Goal: Information Seeking & Learning: Check status

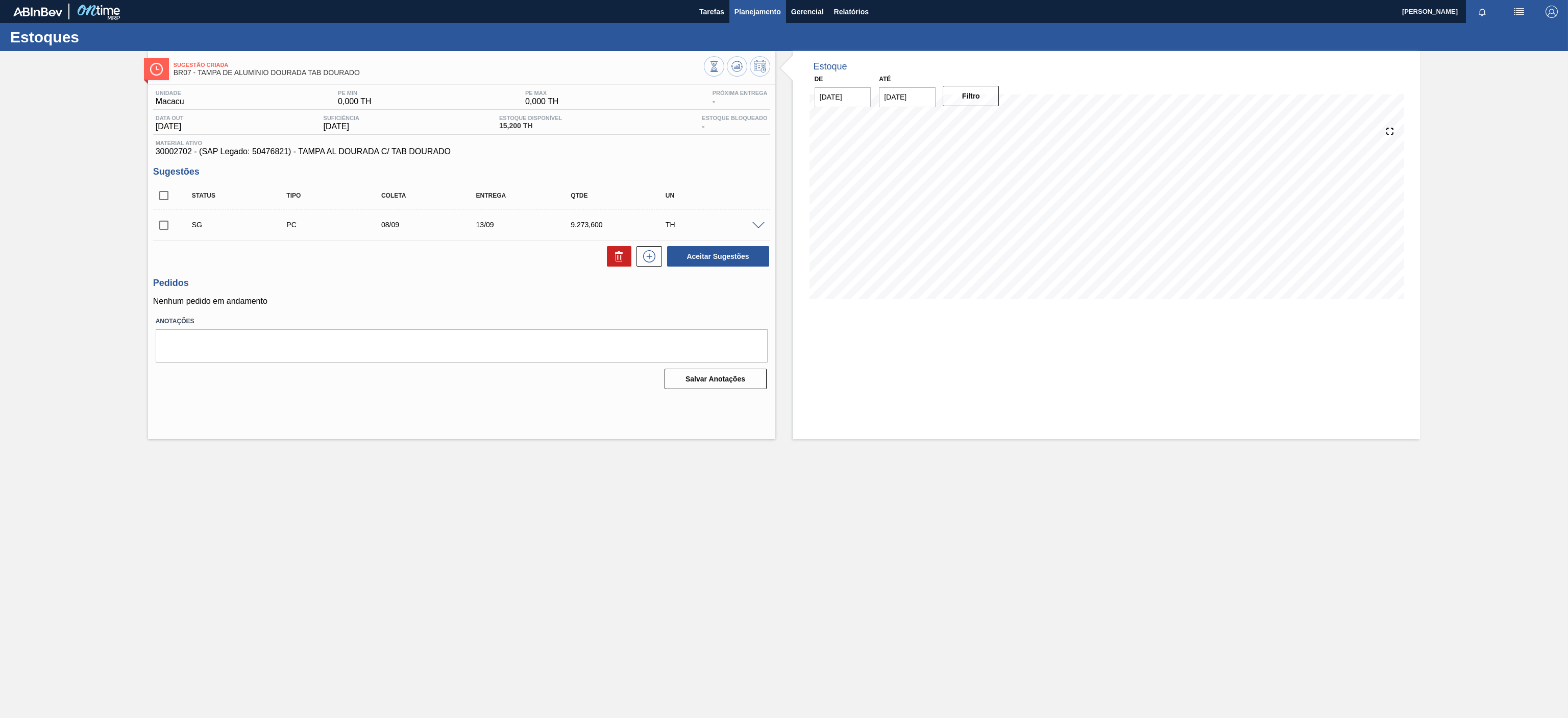
click at [746, 8] on span "Planejamento" at bounding box center [758, 12] width 46 height 12
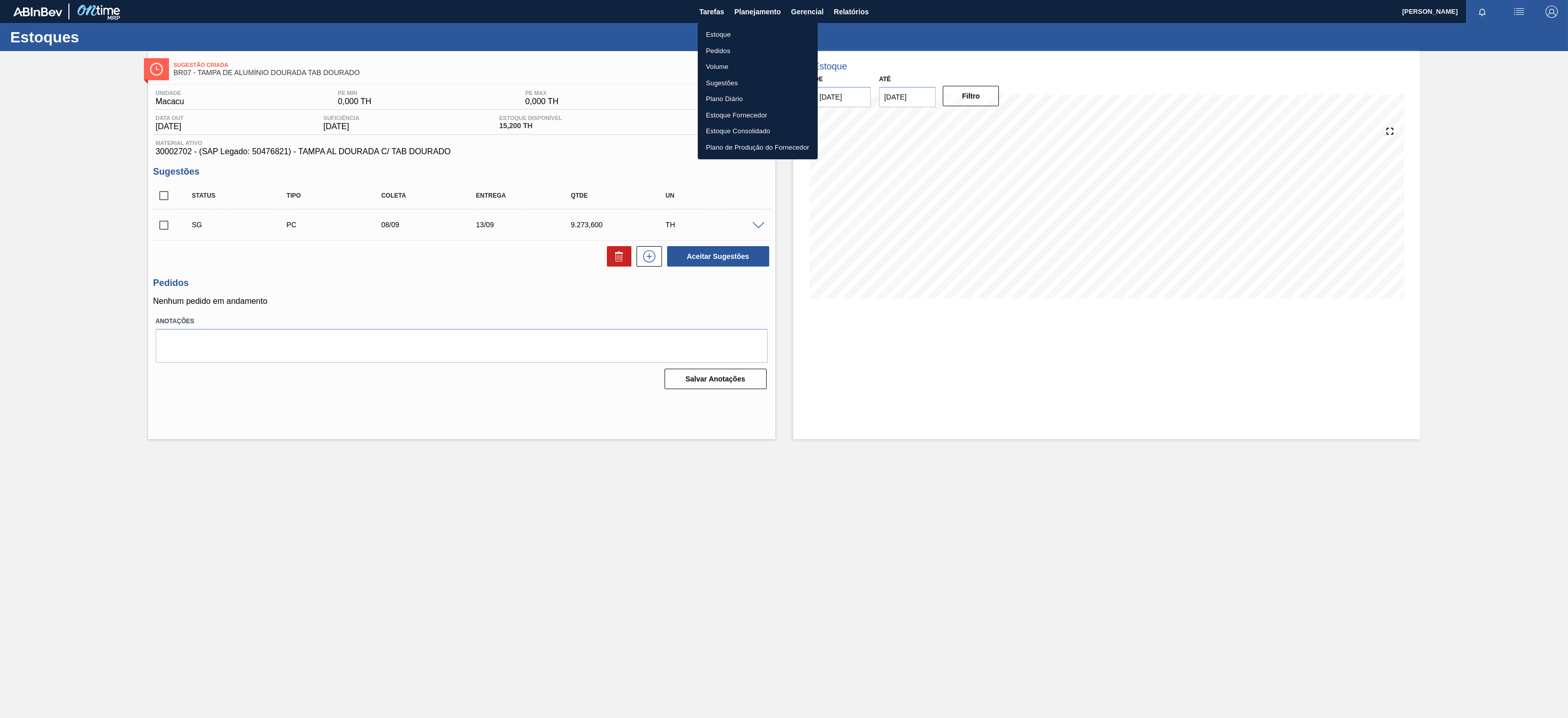
click at [725, 38] on li "Estoque" at bounding box center [757, 35] width 120 height 16
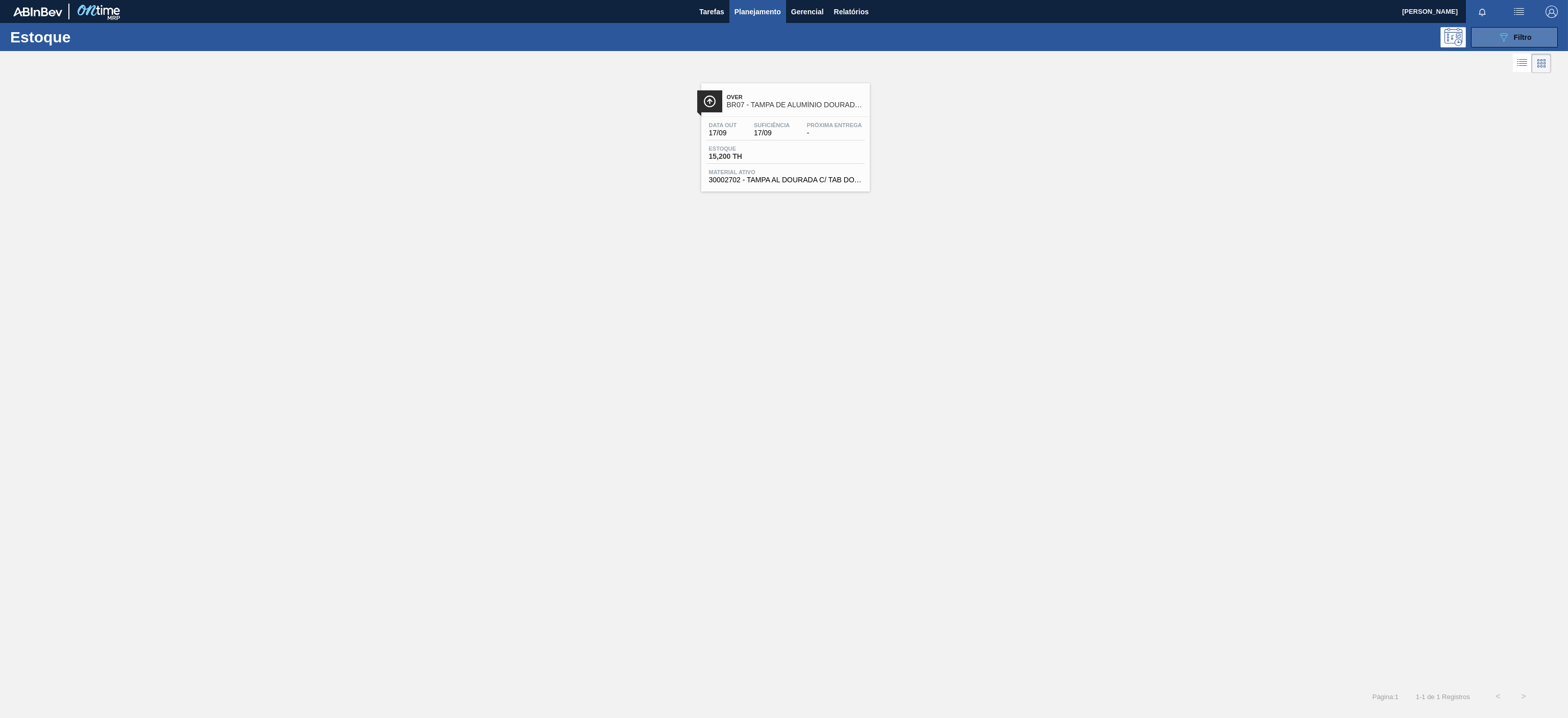
click at [1508, 40] on icon "089F7B8B-B2A5-4AFE-B5C0-19BA573D28AC" at bounding box center [1503, 37] width 12 height 12
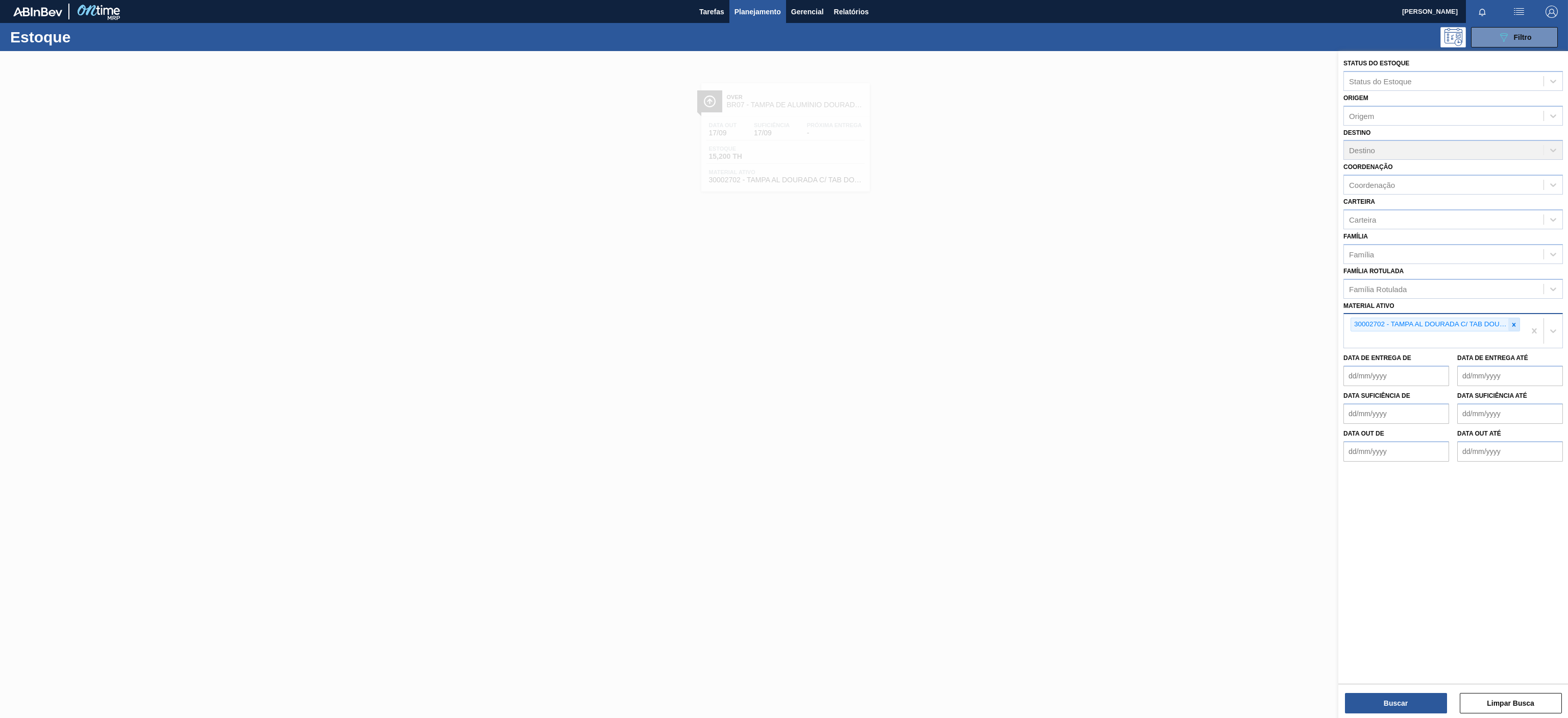
click at [1514, 326] on icon at bounding box center [1514, 325] width 4 height 4
paste ativo "30003623"
type ativo "30003623"
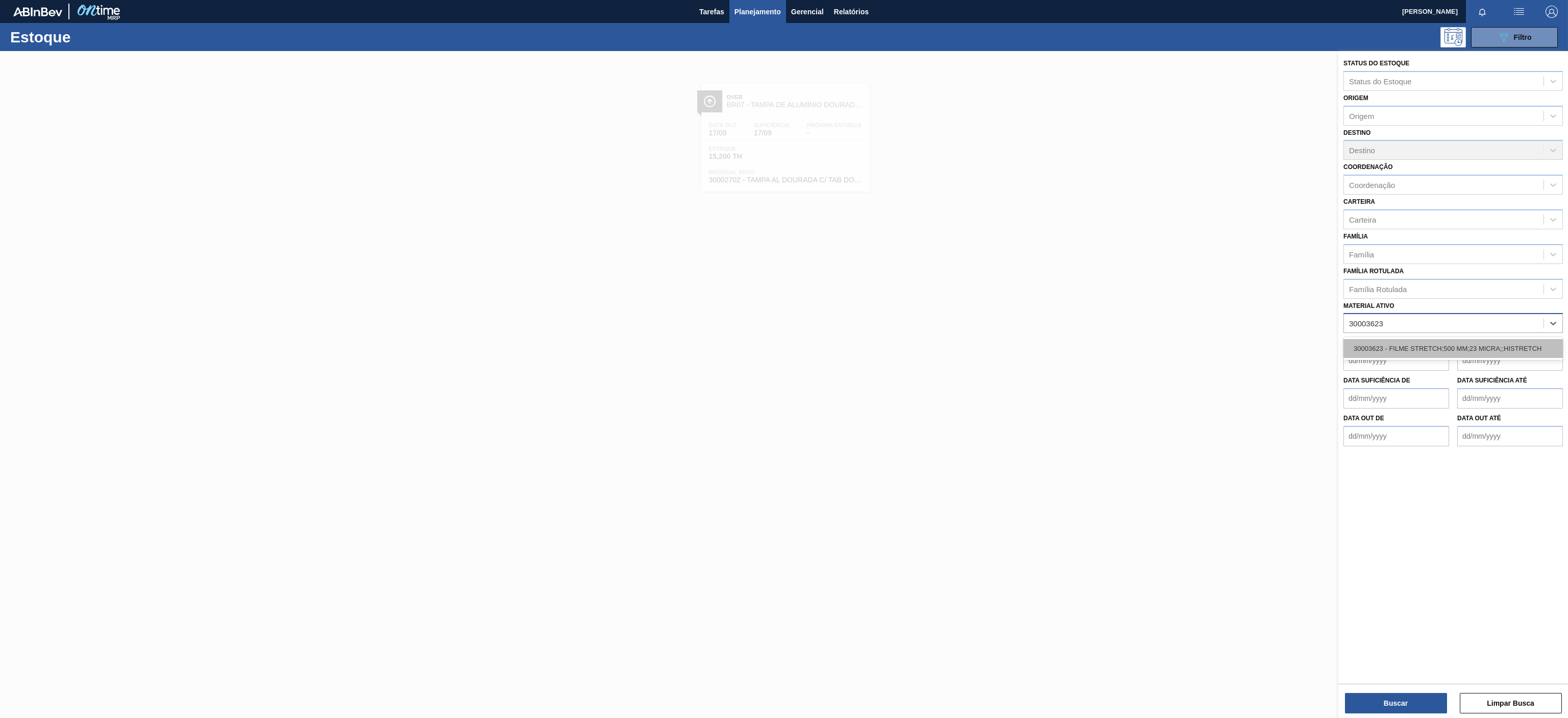
click at [1405, 352] on div "30003623 - FILME STRETCH;500 MM;23 MICRA;;HISTRETCH" at bounding box center [1453, 348] width 220 height 19
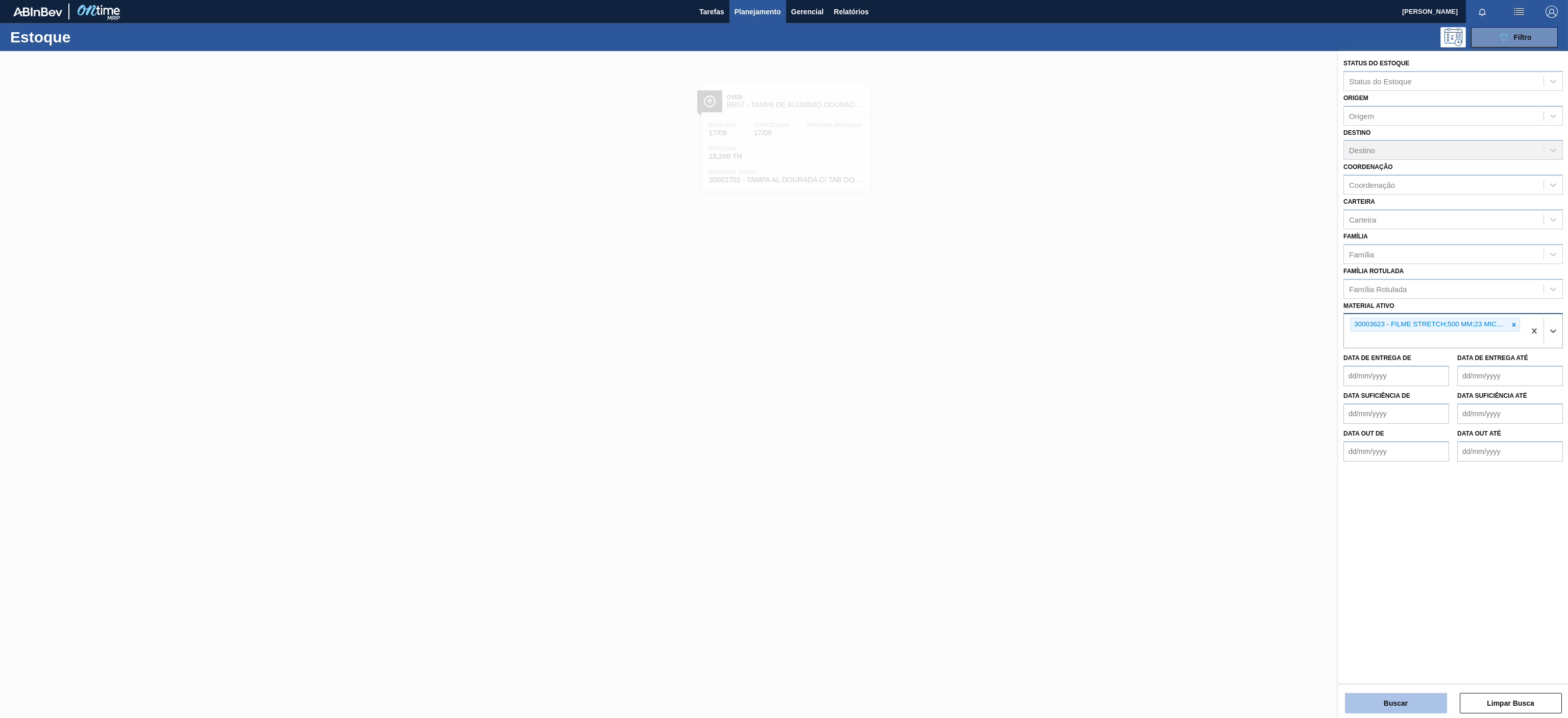
click at [1402, 708] on button "Buscar" at bounding box center [1396, 703] width 102 height 21
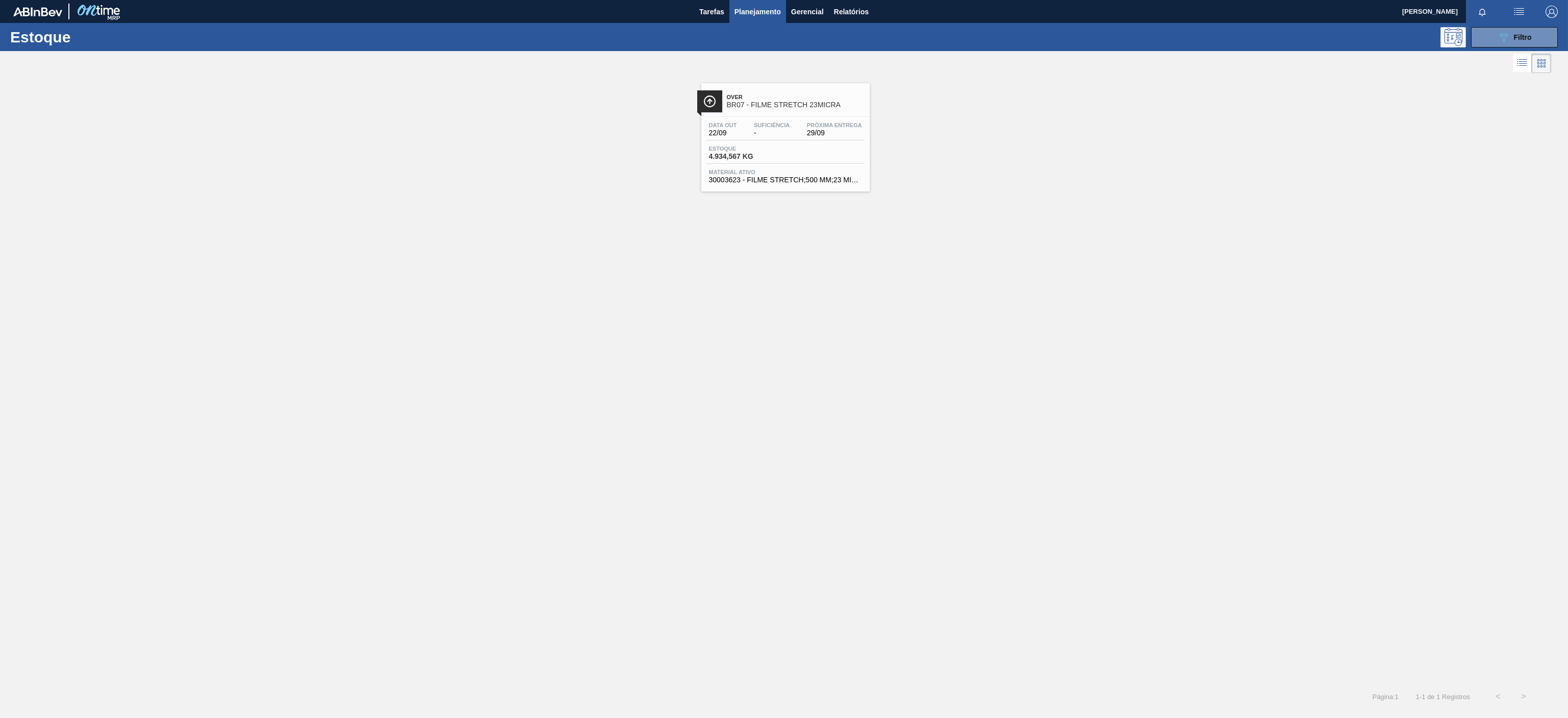
click at [776, 99] on span "Over" at bounding box center [796, 97] width 138 height 6
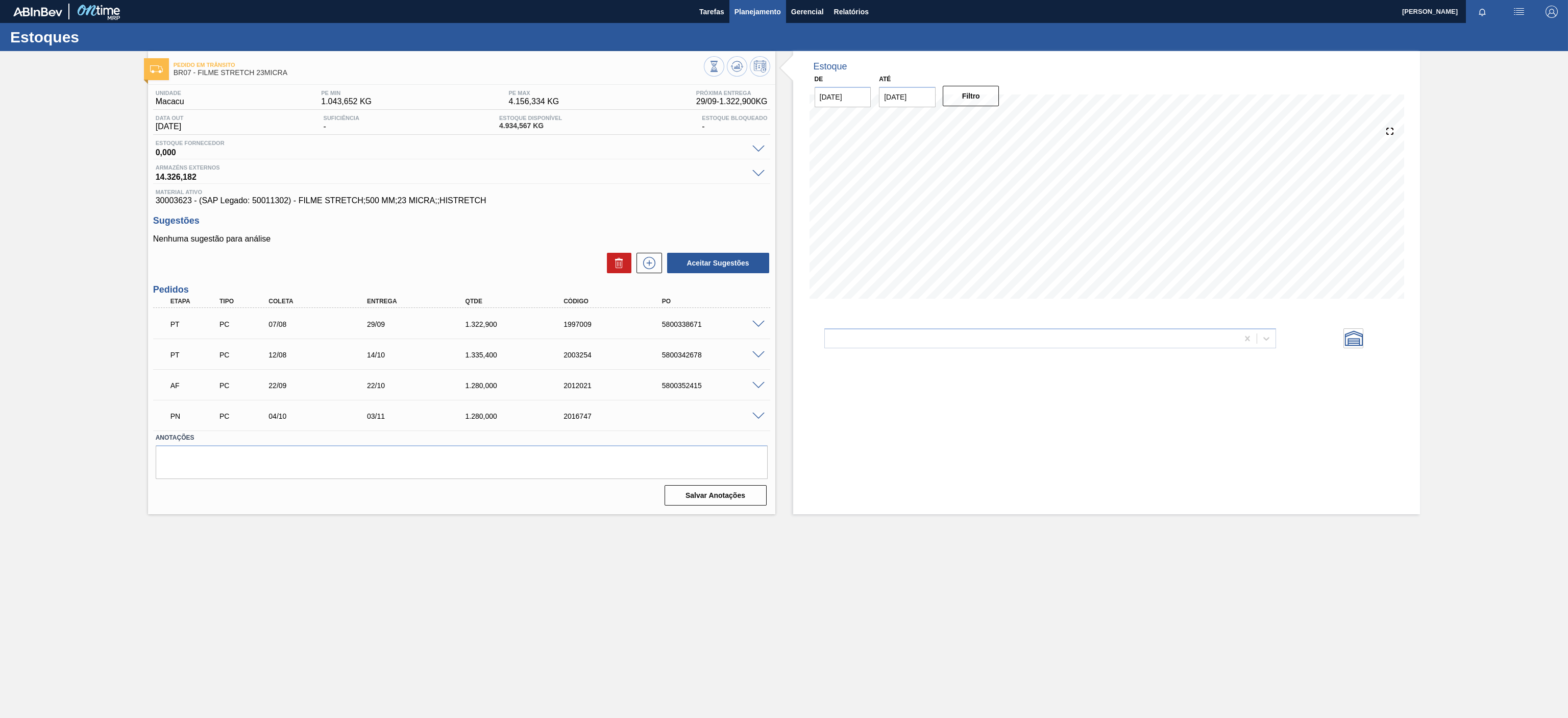
click at [760, 15] on span "Planejamento" at bounding box center [758, 12] width 46 height 12
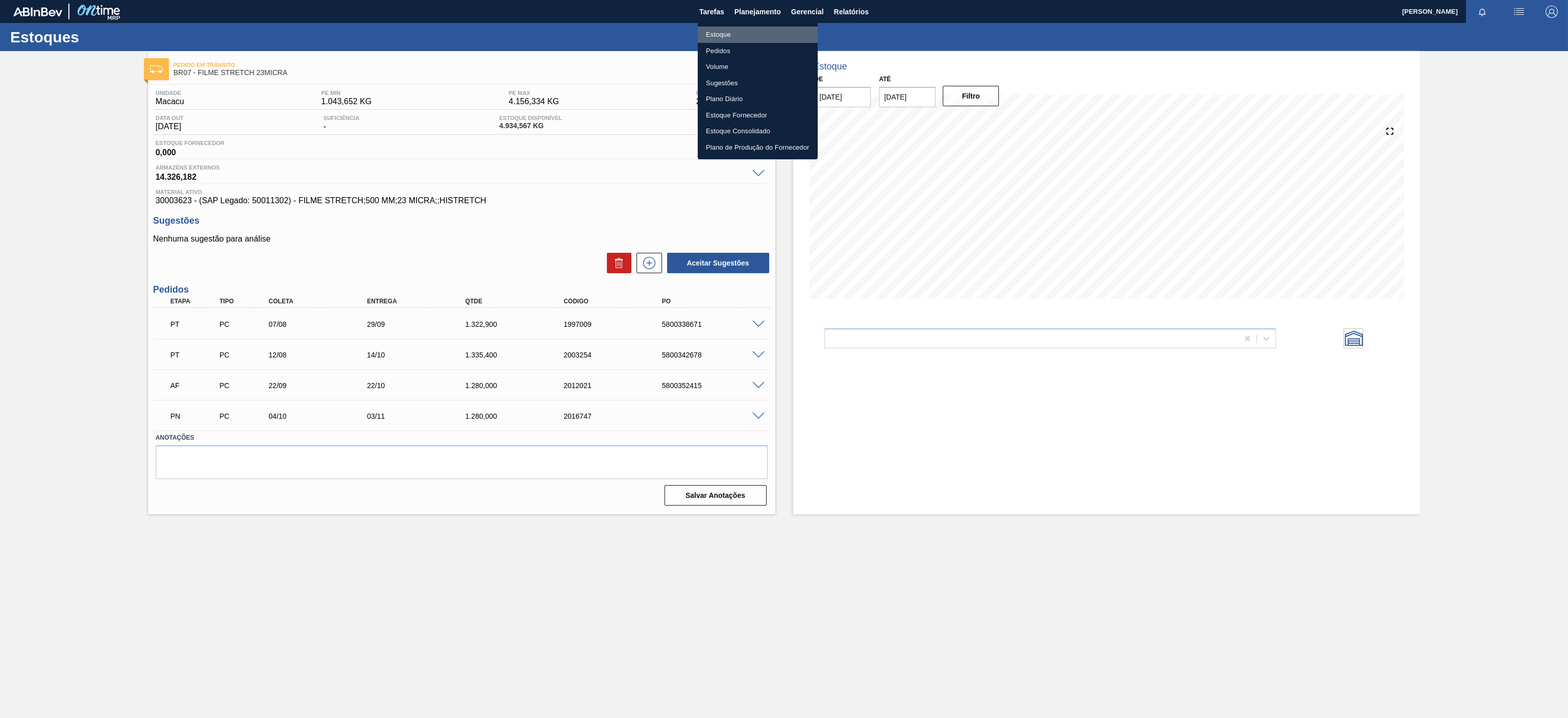
click at [708, 33] on li "Estoque" at bounding box center [757, 35] width 120 height 16
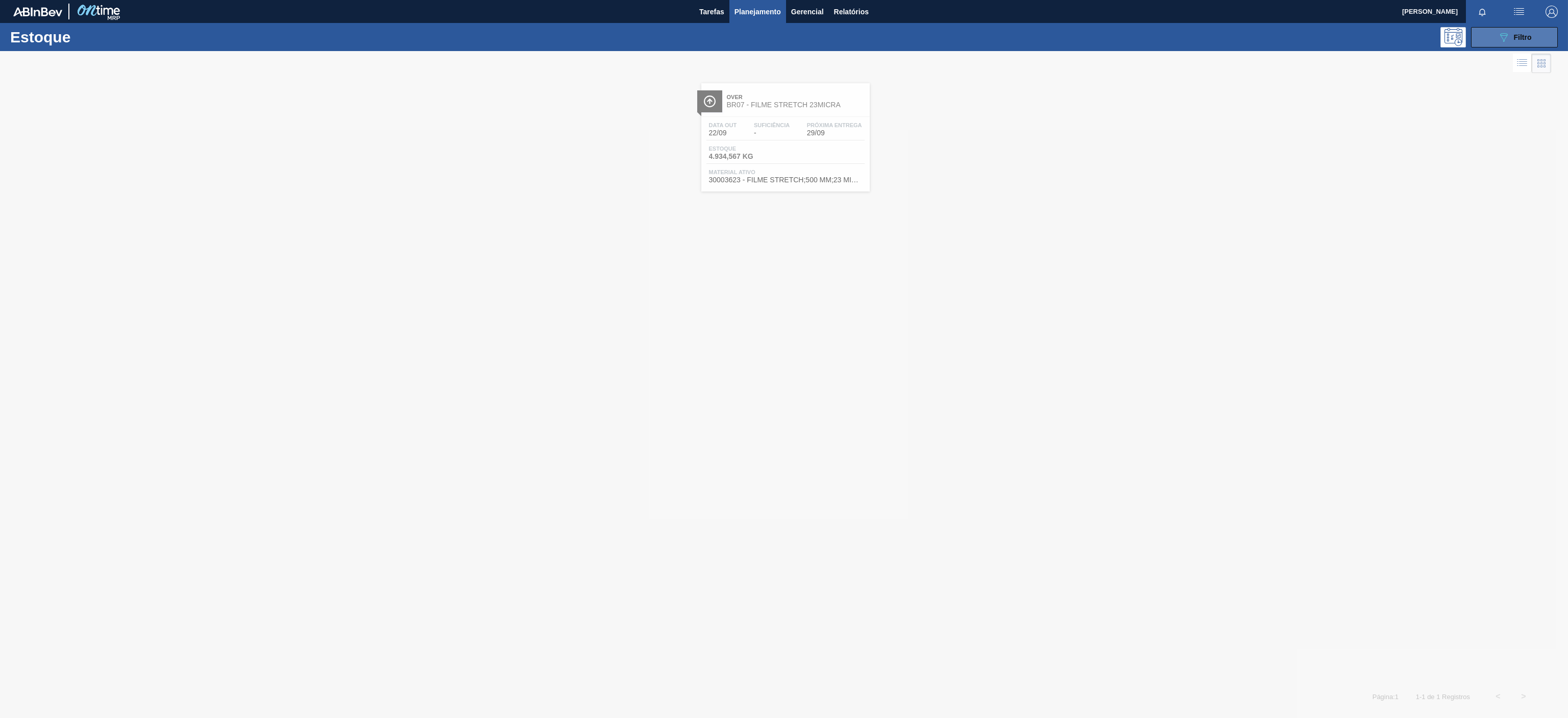
click at [1516, 28] on button "089F7B8B-B2A5-4AFE-B5C0-19BA573D28AC Filtro" at bounding box center [1514, 37] width 87 height 21
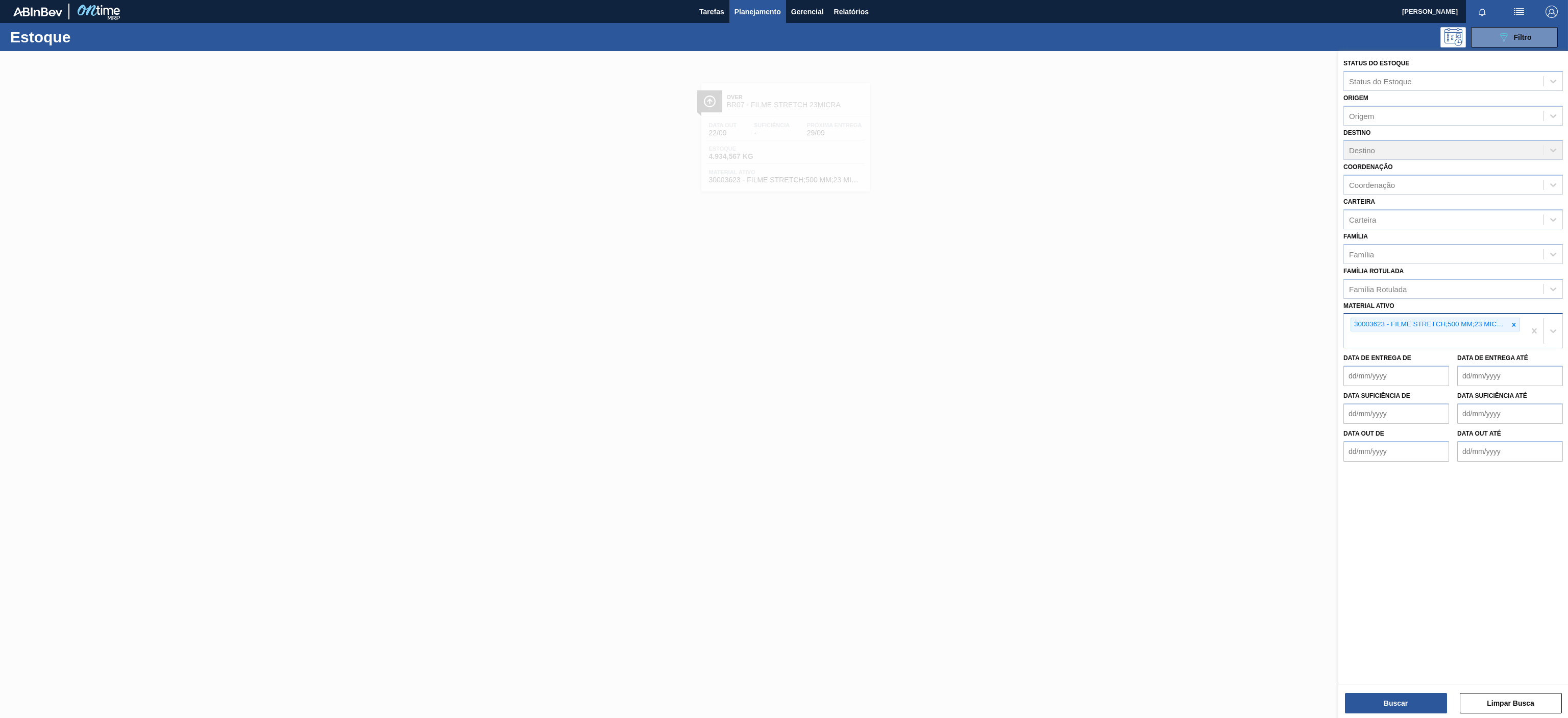
click at [1514, 331] on div at bounding box center [1514, 324] width 11 height 13
paste ativo "30003581"
type ativo "30003581"
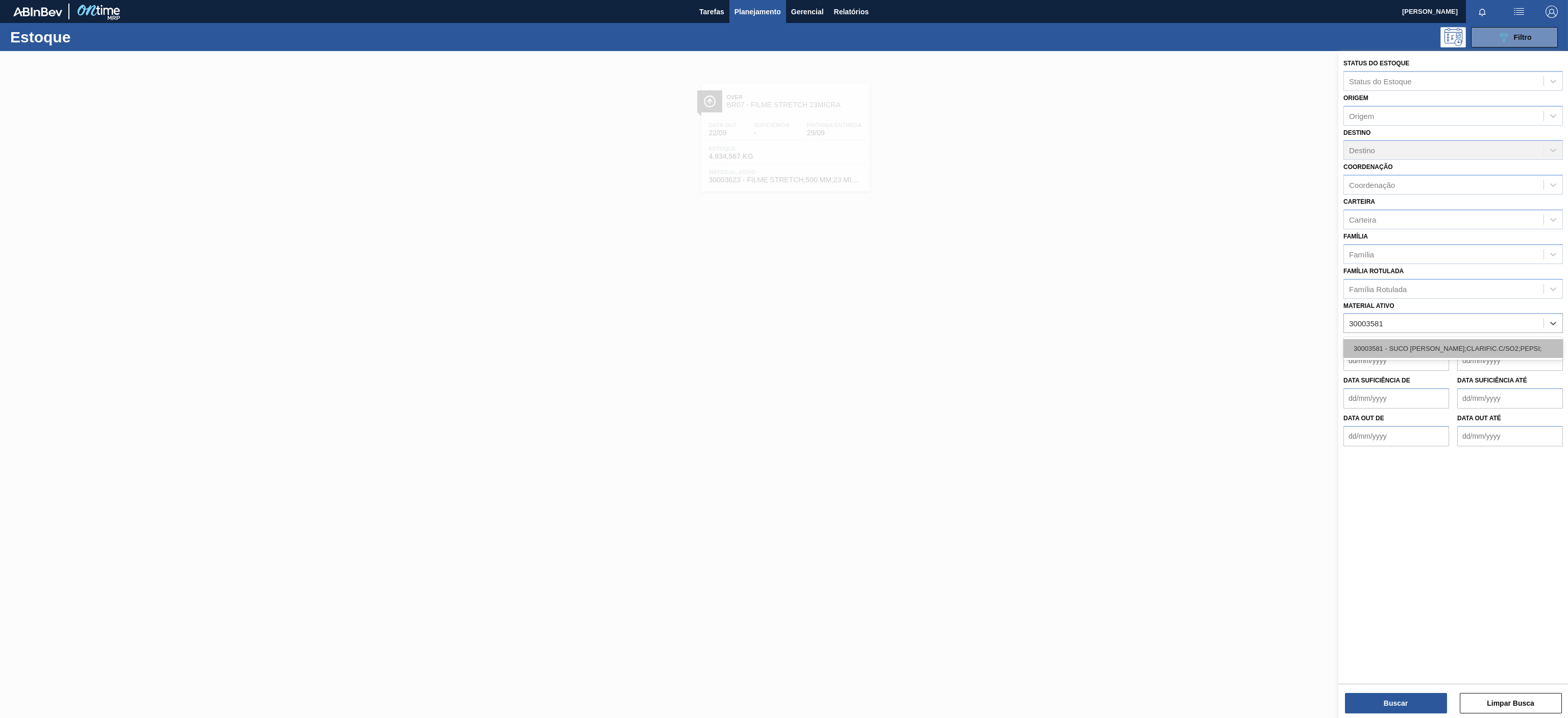
click at [1416, 351] on div "30003581 - SUCO [PERSON_NAME];CLARIFIC.C/SO2;PEPSI;" at bounding box center [1453, 348] width 220 height 19
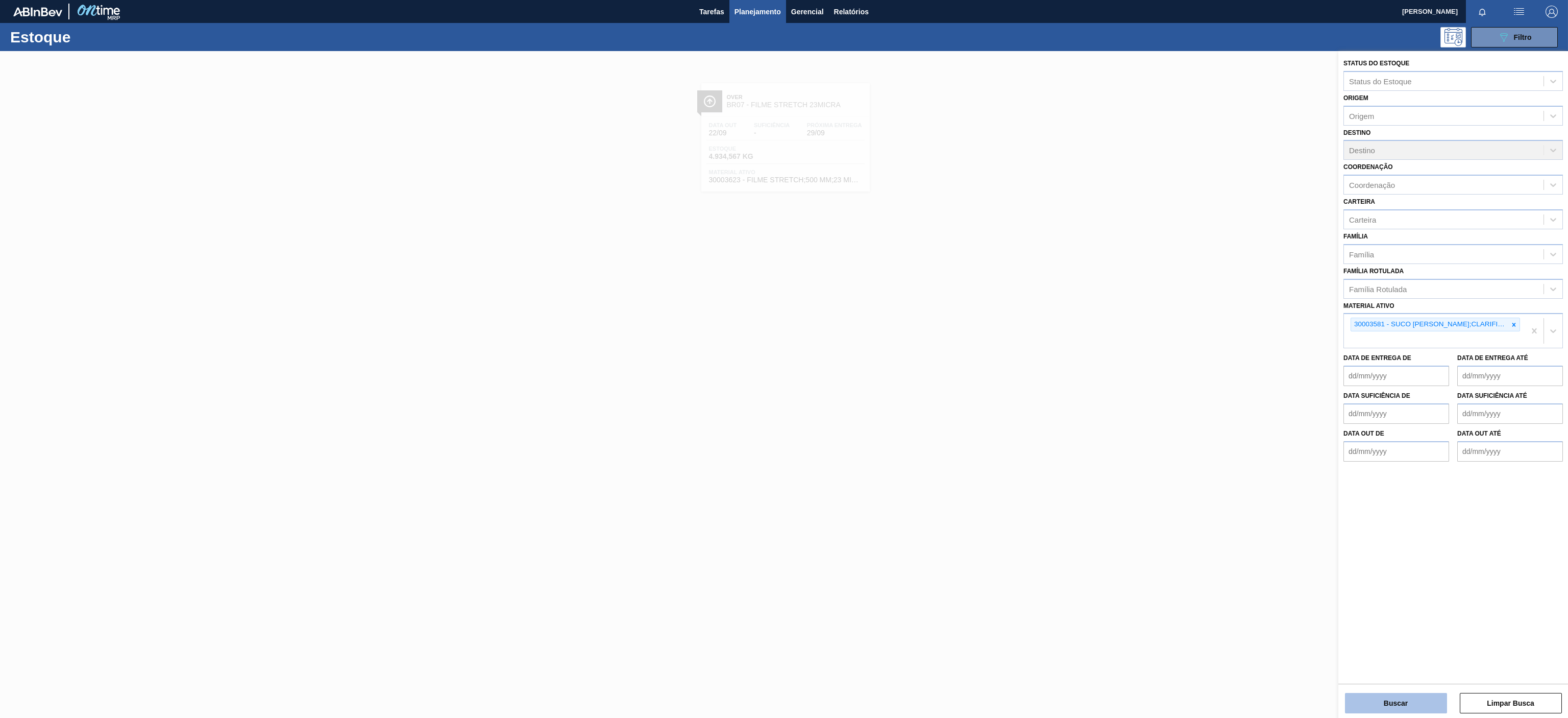
click at [1388, 699] on button "Buscar" at bounding box center [1396, 703] width 102 height 21
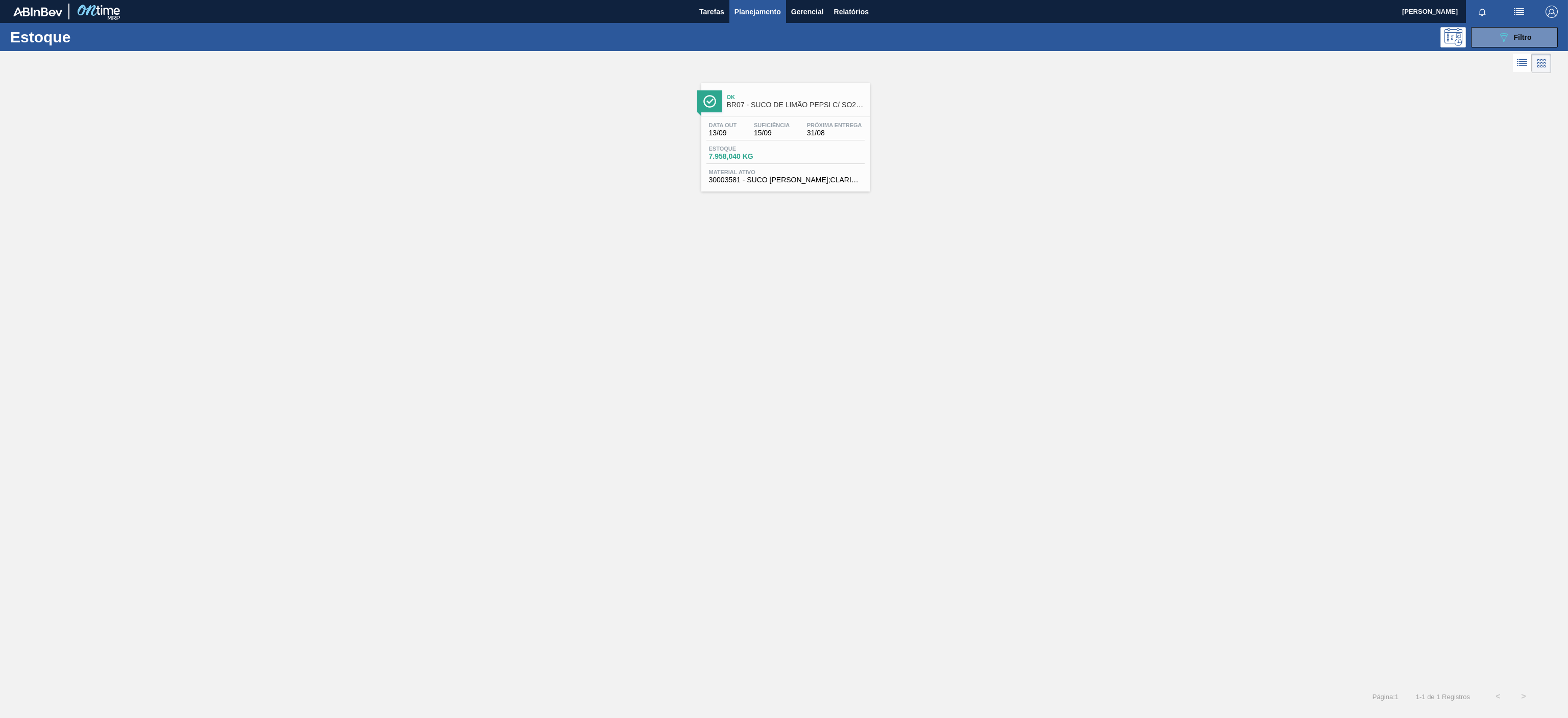
click at [802, 107] on span "BR07 - SUCO DE LIMÃO PEPSI C/ SO2 46KG" at bounding box center [796, 105] width 138 height 8
